Goal: Transaction & Acquisition: Purchase product/service

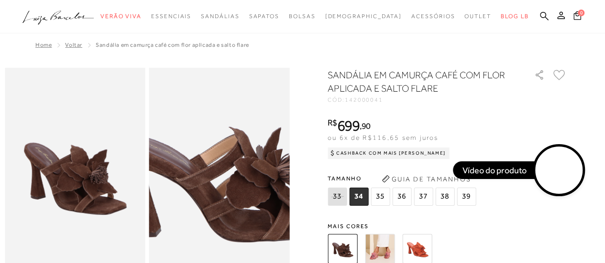
click at [215, 191] on img at bounding box center [225, 158] width 281 height 421
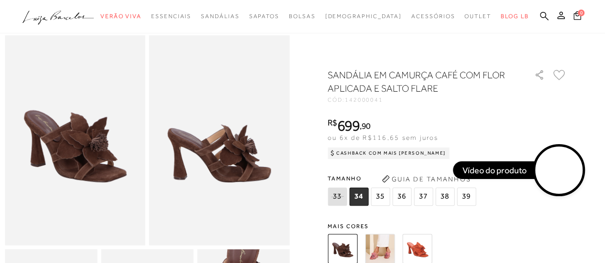
scroll to position [48, 0]
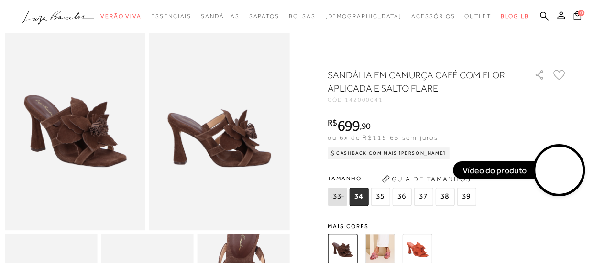
click at [427, 249] on img at bounding box center [417, 249] width 30 height 30
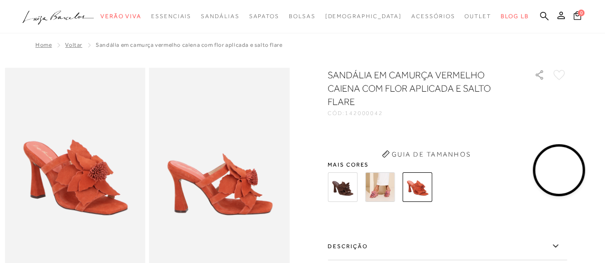
click at [424, 245] on label "Descrição" at bounding box center [447, 247] width 239 height 28
click at [0, 0] on input "Descrição" at bounding box center [0, 0] width 0 height 0
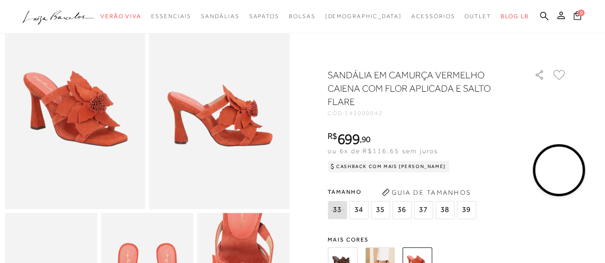
scroll to position [96, 0]
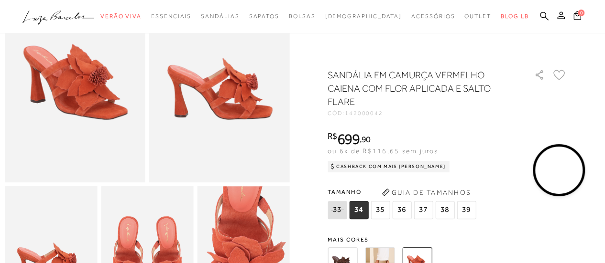
click at [346, 257] on img at bounding box center [343, 263] width 30 height 30
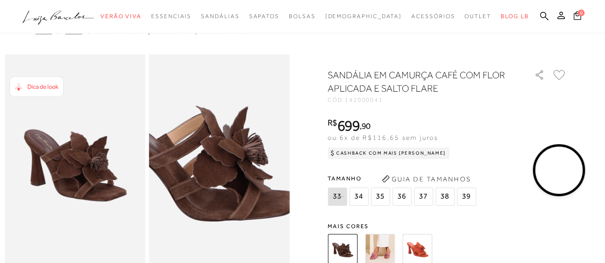
scroll to position [48, 0]
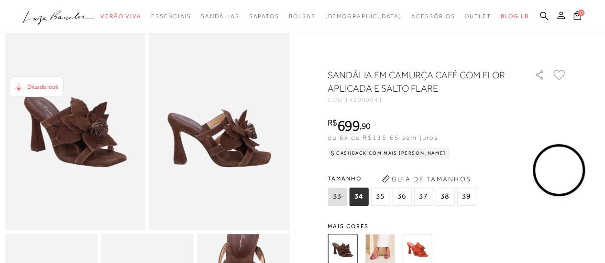
click at [78, 135] on img at bounding box center [75, 125] width 141 height 210
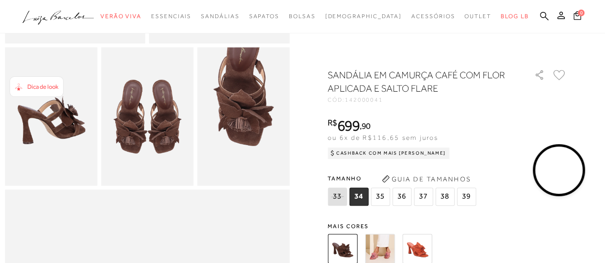
scroll to position [239, 0]
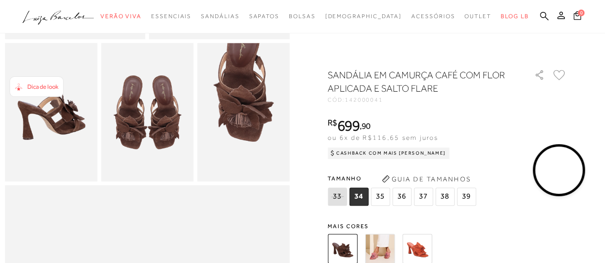
click at [135, 135] on img at bounding box center [147, 112] width 92 height 139
click at [263, 115] on img at bounding box center [243, 112] width 92 height 139
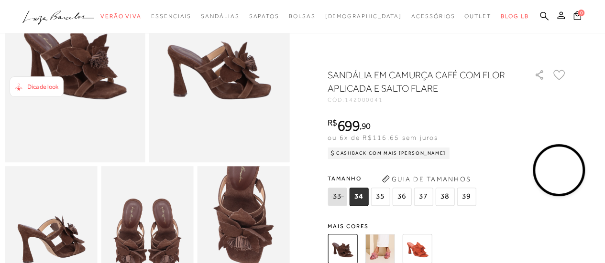
scroll to position [96, 0]
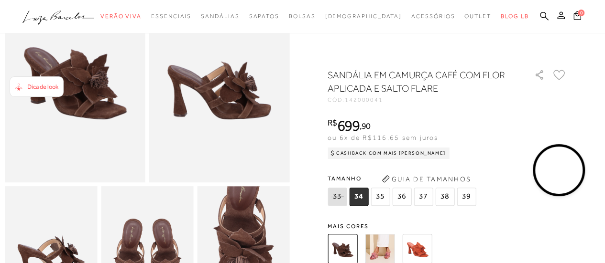
click at [99, 95] on img at bounding box center [75, 77] width 141 height 210
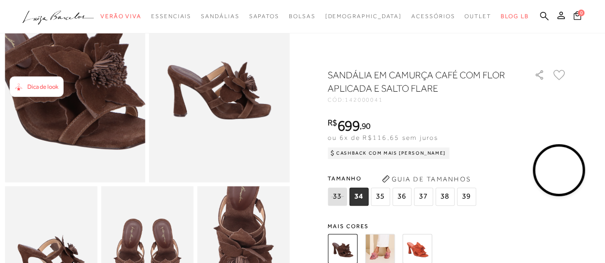
drag, startPoint x: 88, startPoint y: 92, endPoint x: 99, endPoint y: 94, distance: 10.6
click at [89, 92] on img at bounding box center [60, 65] width 281 height 421
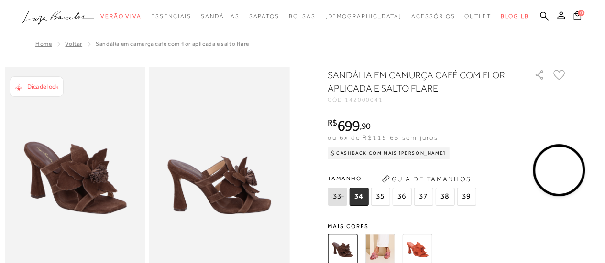
scroll to position [0, 0]
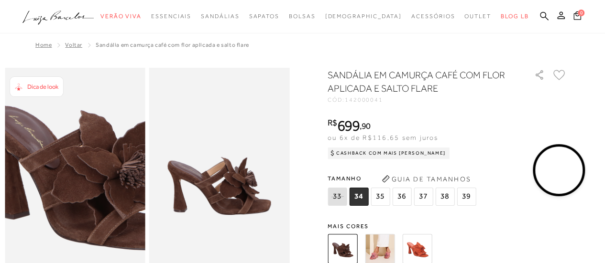
click at [59, 183] on img at bounding box center [88, 166] width 281 height 421
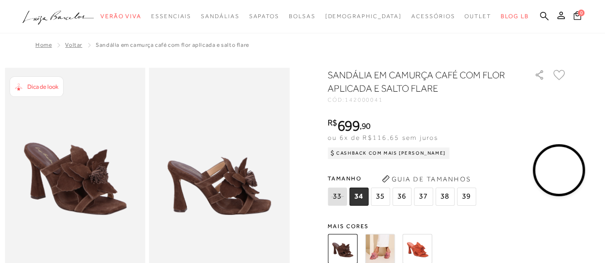
click at [186, 182] on img at bounding box center [219, 173] width 141 height 210
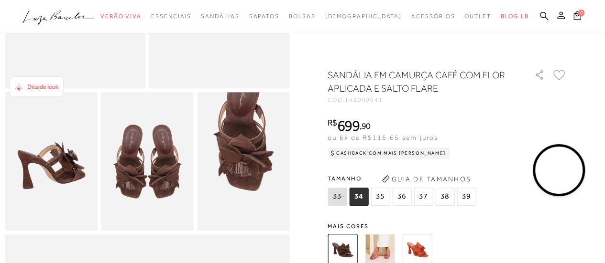
scroll to position [191, 0]
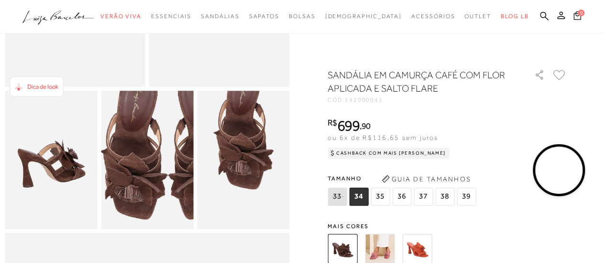
click at [127, 182] on img at bounding box center [167, 145] width 185 height 277
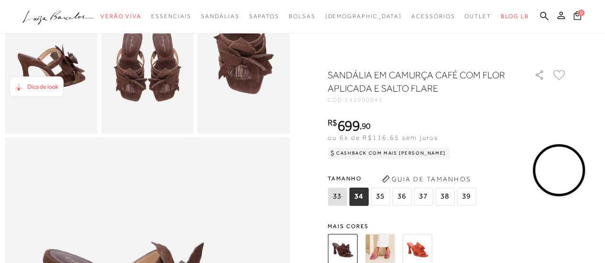
scroll to position [287, 0]
click at [345, 245] on img at bounding box center [343, 249] width 30 height 30
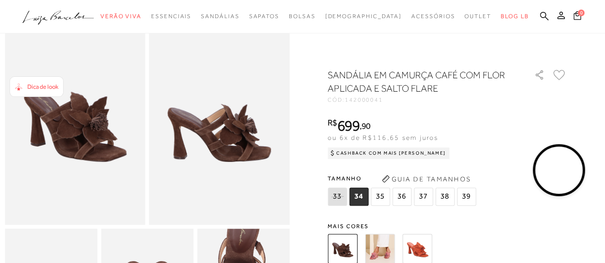
scroll to position [0, 0]
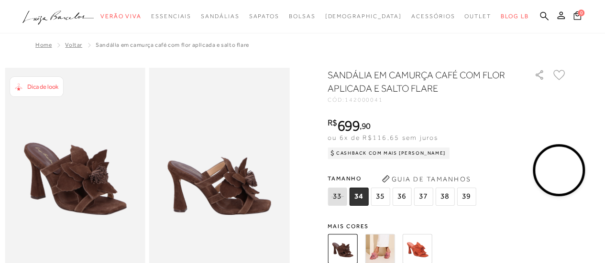
click at [73, 167] on img at bounding box center [75, 173] width 141 height 210
click at [40, 82] on div "Dica de look" at bounding box center [40, 87] width 36 height 10
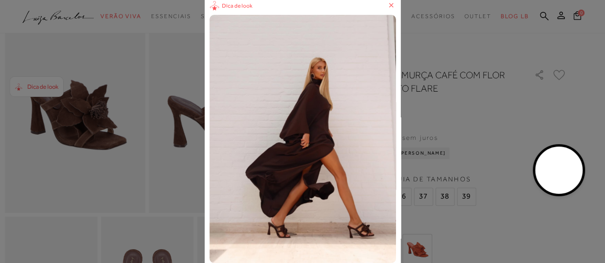
scroll to position [96, 0]
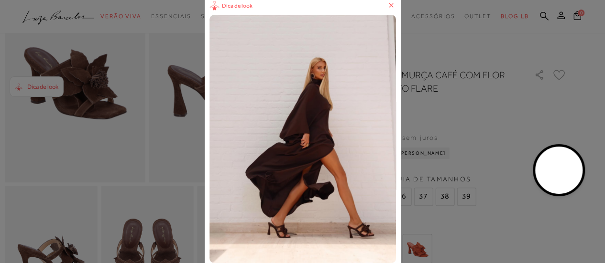
click at [392, 4] on icon at bounding box center [391, 5] width 10 height 10
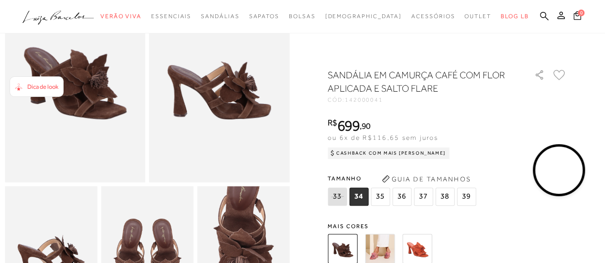
click at [197, 77] on img at bounding box center [219, 77] width 141 height 210
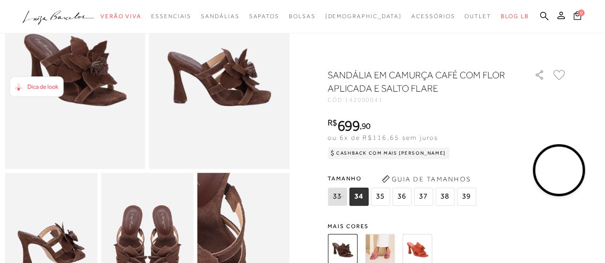
scroll to position [48, 0]
